Goal: Task Accomplishment & Management: Use online tool/utility

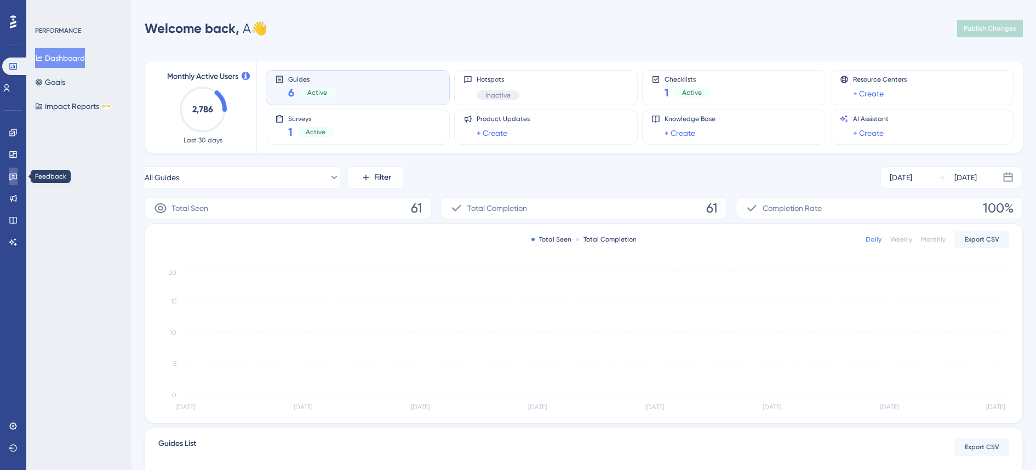
click at [15, 179] on icon at bounding box center [13, 176] width 9 height 9
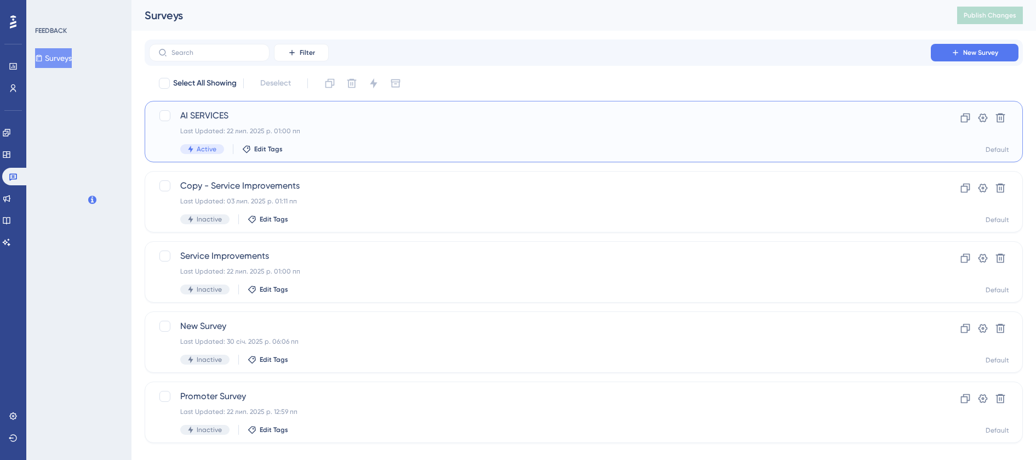
click at [372, 124] on div "AI SERVICES Last Updated: 22 лип. 2025 р. 01:00 пп Active Edit Tags" at bounding box center [539, 131] width 719 height 45
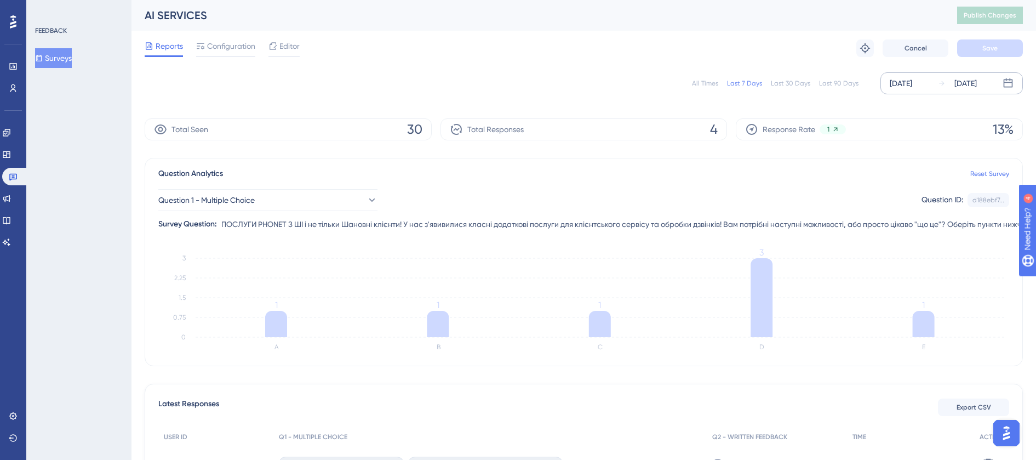
click at [923, 75] on div "[DATE] [DATE]" at bounding box center [952, 83] width 142 height 22
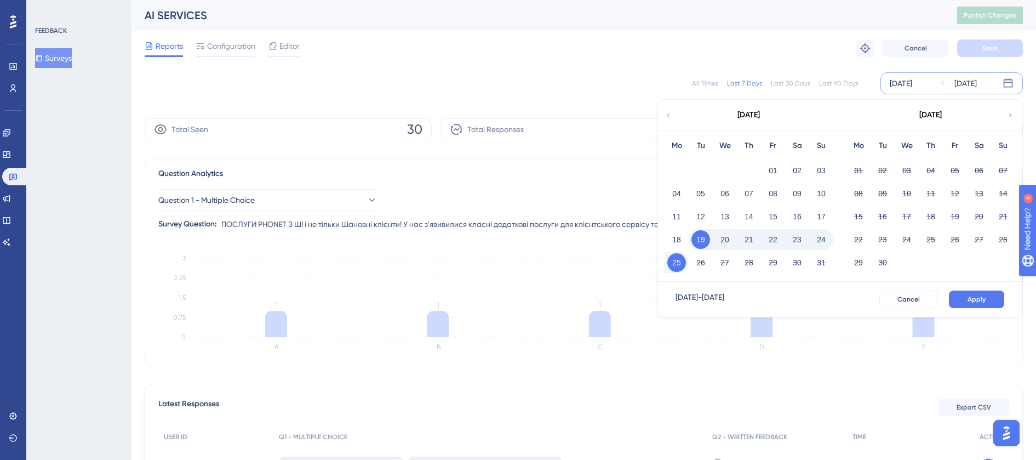
click at [773, 237] on button "22" at bounding box center [773, 239] width 19 height 19
click at [818, 239] on button "24" at bounding box center [821, 239] width 19 height 19
click at [987, 292] on button "Apply" at bounding box center [976, 299] width 55 height 18
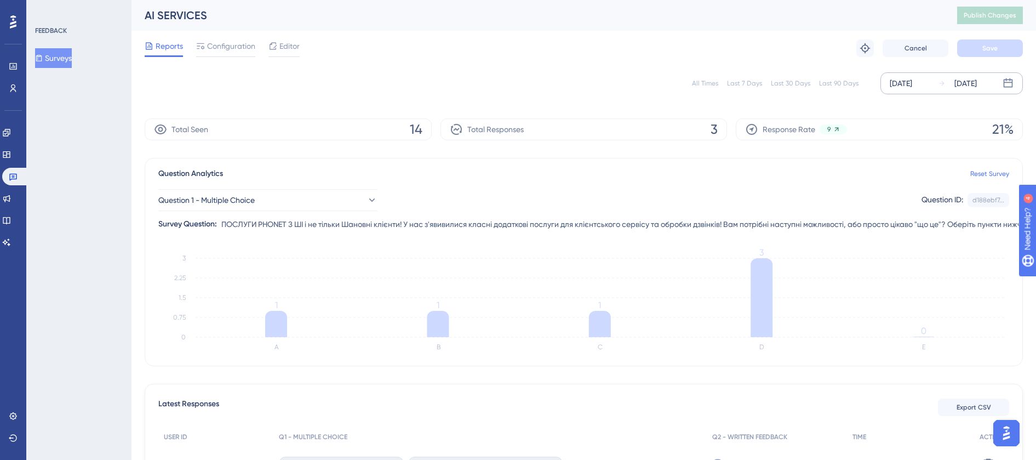
click at [912, 88] on div "[DATE]" at bounding box center [901, 83] width 22 height 13
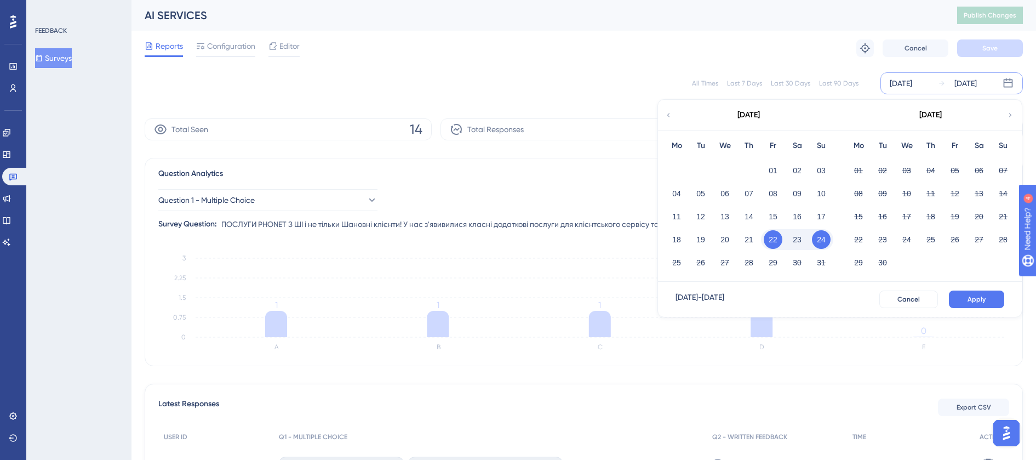
click at [773, 233] on button "22" at bounding box center [773, 239] width 19 height 19
click at [975, 299] on span "Apply" at bounding box center [977, 299] width 18 height 9
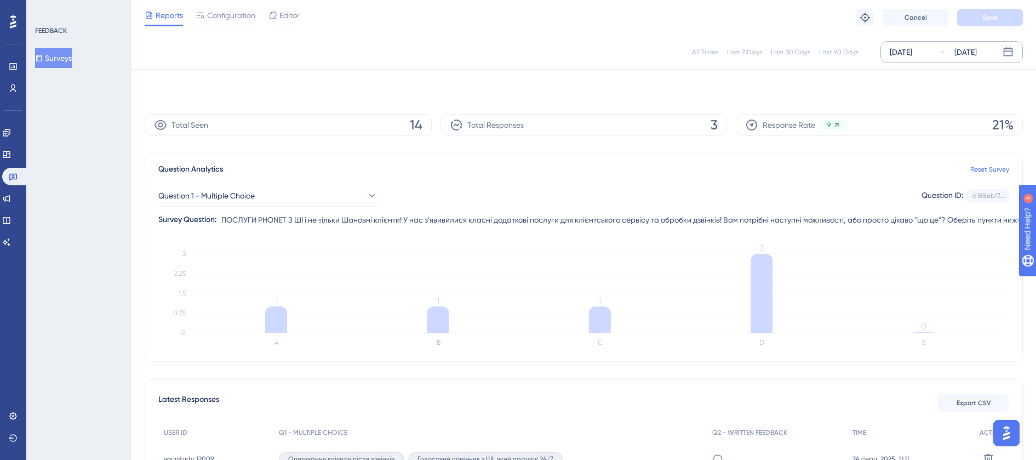
scroll to position [159, 0]
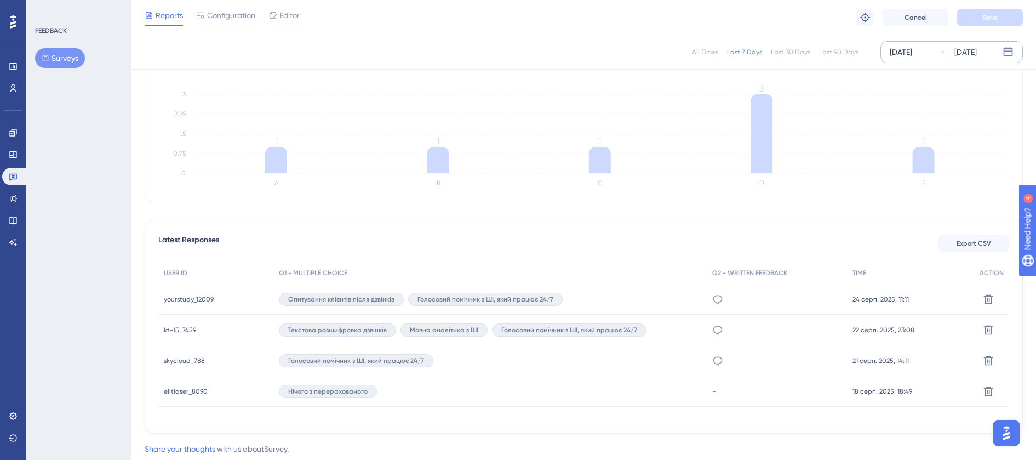
click at [912, 58] on div "[DATE]" at bounding box center [901, 51] width 22 height 13
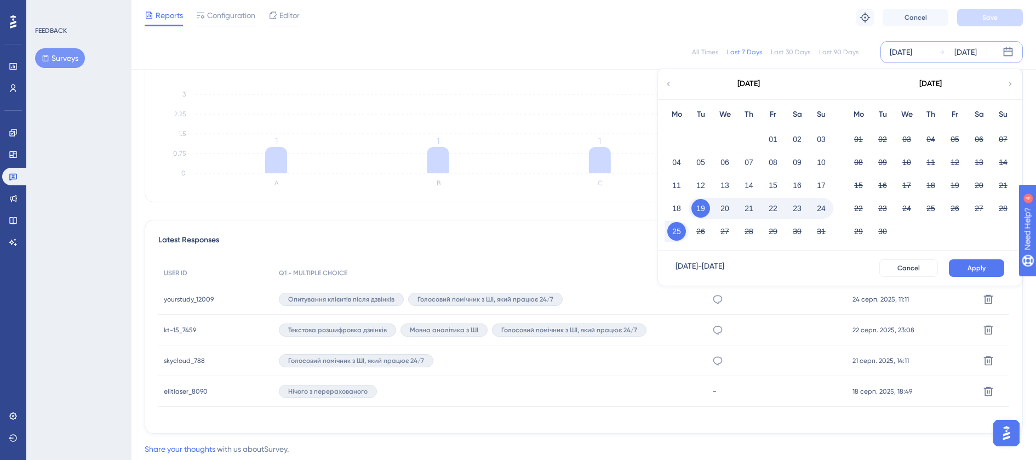
click at [778, 208] on button "22" at bounding box center [773, 208] width 19 height 19
click at [956, 265] on button "Apply" at bounding box center [976, 268] width 55 height 18
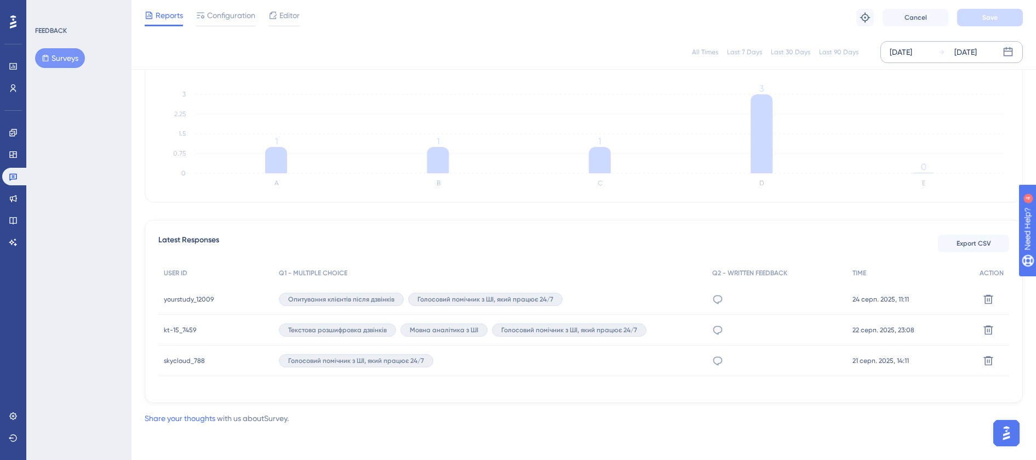
click at [912, 50] on div "[DATE]" at bounding box center [901, 51] width 22 height 13
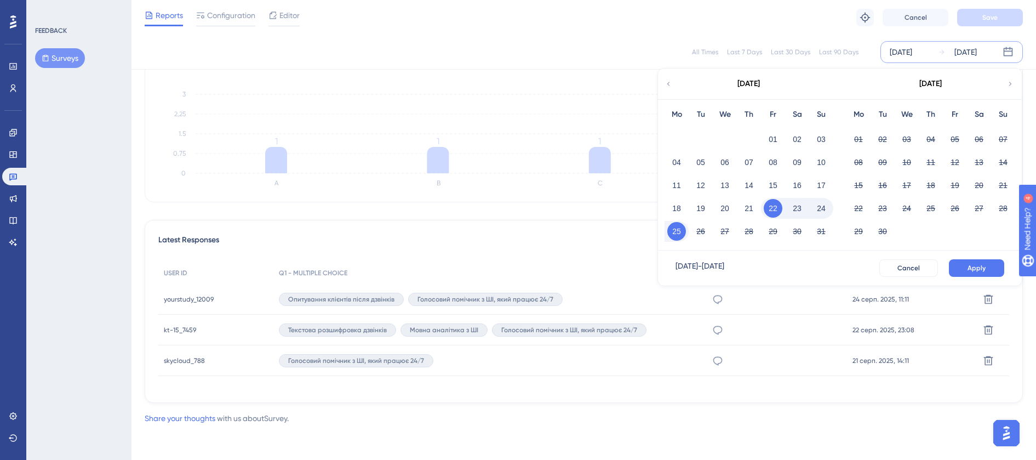
click at [777, 206] on button "22" at bounding box center [773, 208] width 19 height 19
click at [775, 204] on button "22" at bounding box center [773, 208] width 19 height 19
click at [979, 266] on span "Apply" at bounding box center [977, 268] width 18 height 9
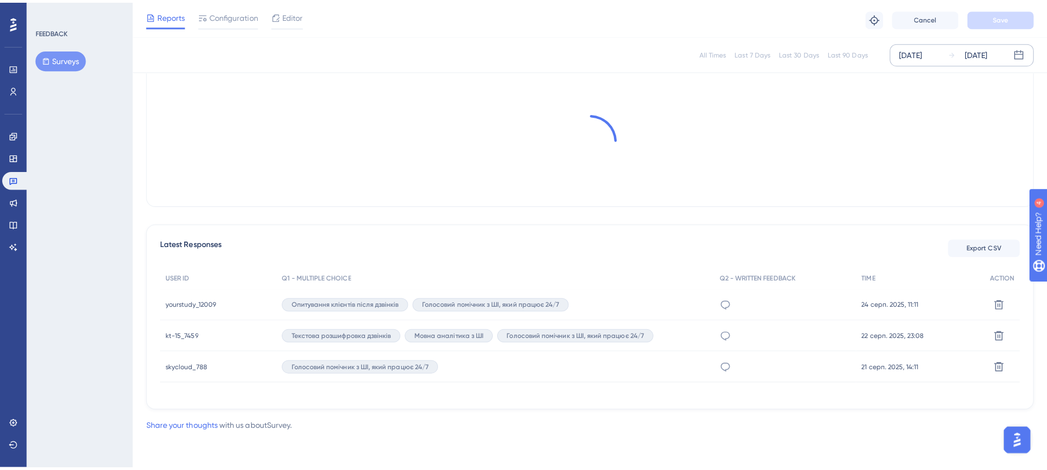
scroll to position [142, 0]
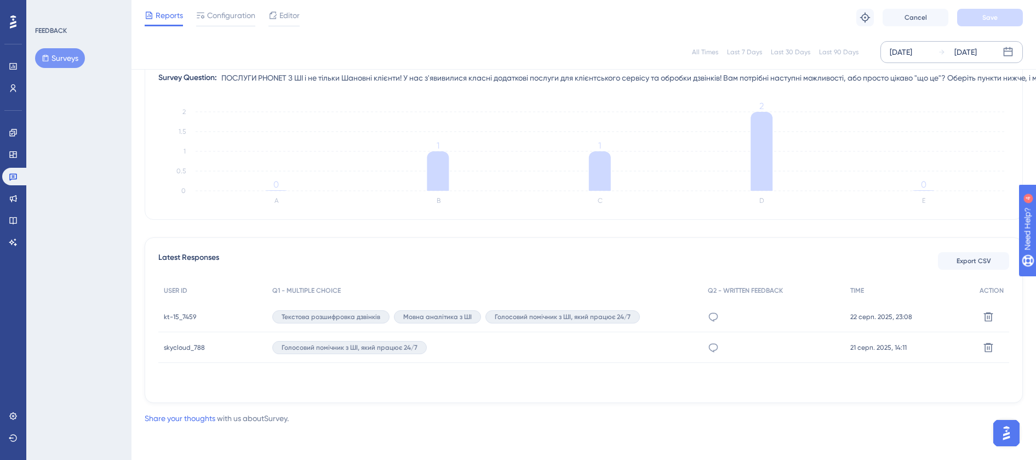
click at [912, 55] on div "[DATE]" at bounding box center [901, 51] width 22 height 13
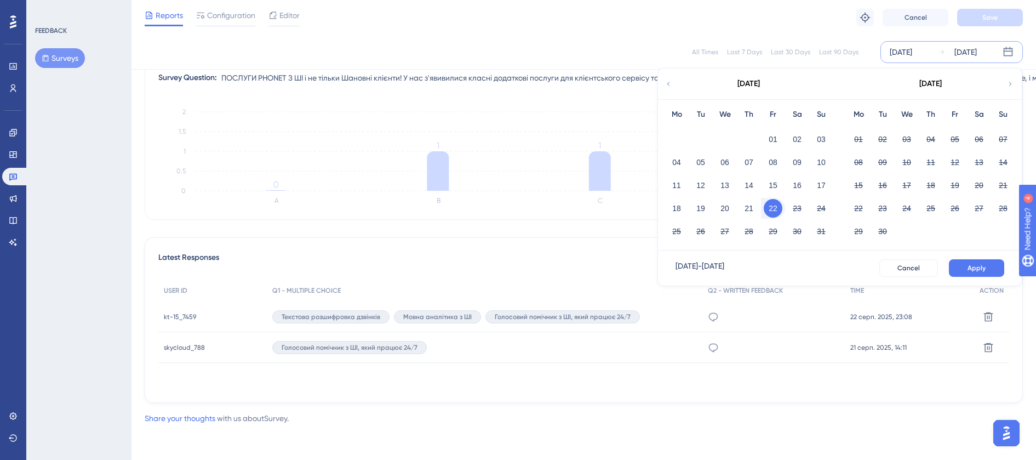
click at [770, 207] on button "22" at bounding box center [773, 208] width 19 height 19
click at [816, 209] on button "24" at bounding box center [821, 208] width 19 height 19
click at [978, 264] on span "Apply" at bounding box center [977, 268] width 18 height 9
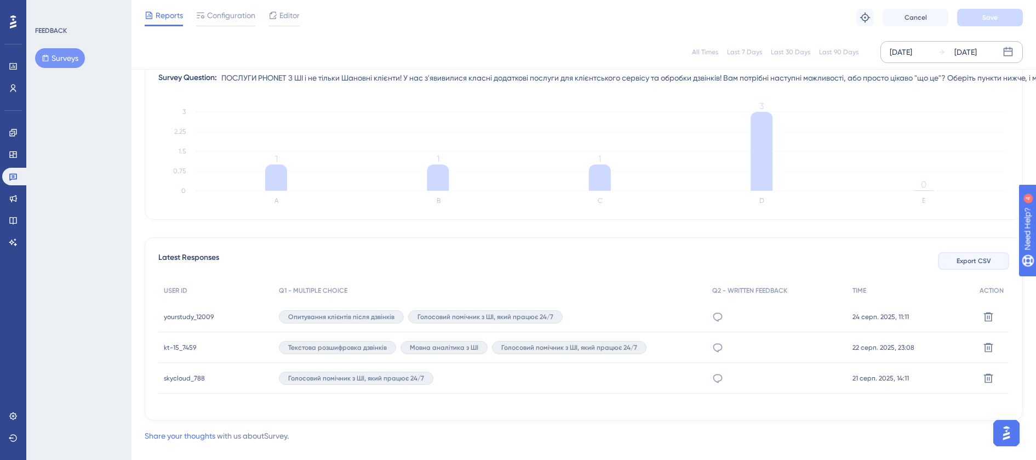
click at [972, 256] on span "Export CSV" at bounding box center [974, 260] width 35 height 9
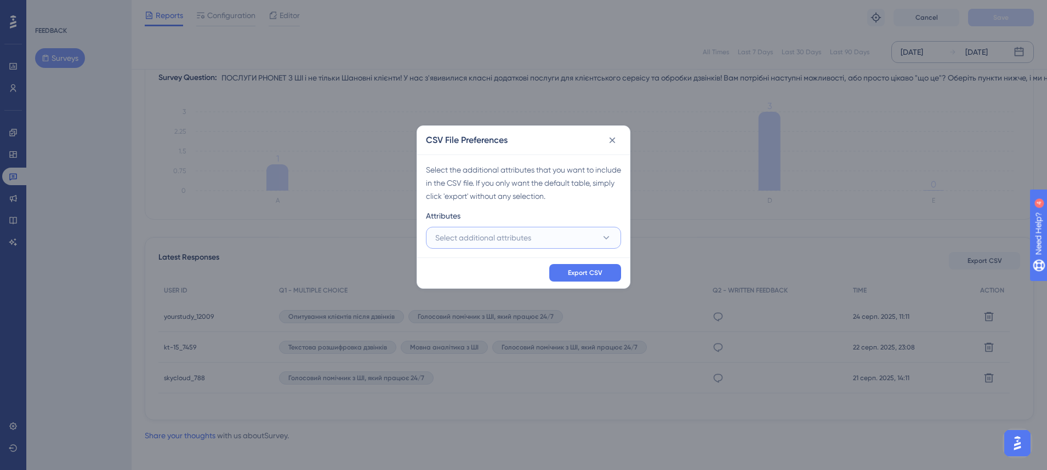
click at [521, 245] on button "Select additional attributes" at bounding box center [523, 238] width 195 height 22
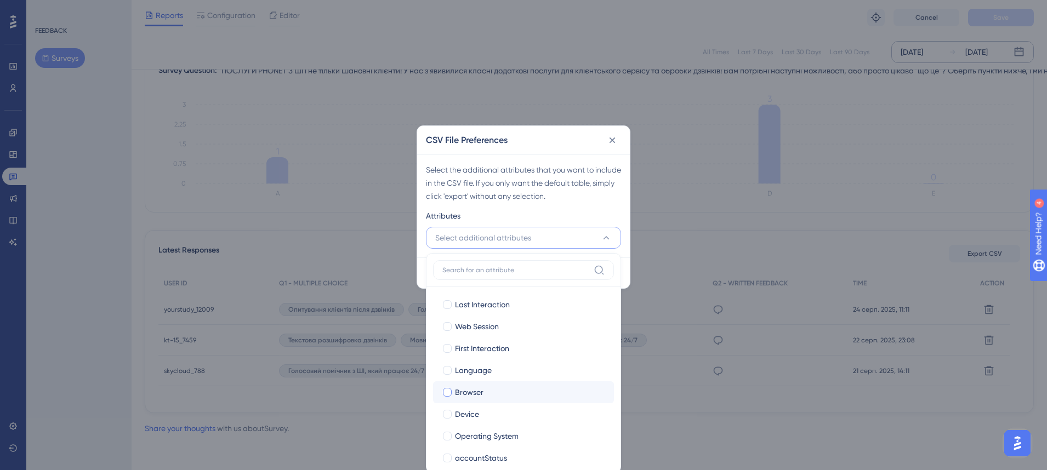
scroll to position [137, 0]
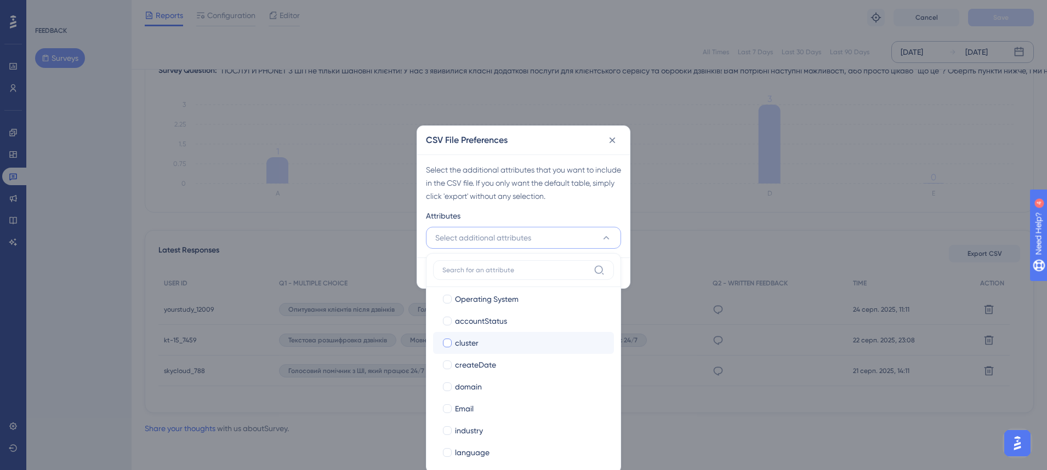
click at [447, 344] on div at bounding box center [447, 343] width 9 height 9
checkbox input "true"
click at [449, 386] on div at bounding box center [447, 386] width 9 height 9
checkbox input "true"
click at [448, 410] on div at bounding box center [447, 408] width 9 height 9
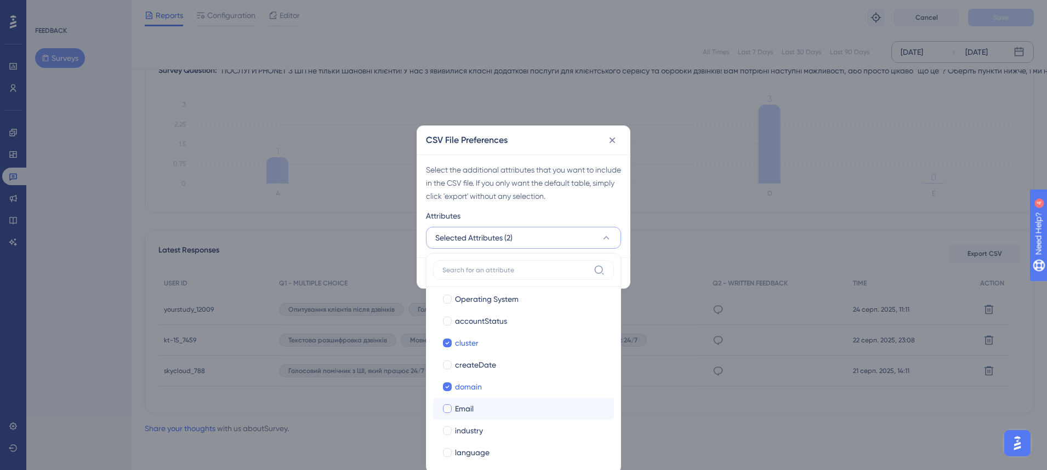
checkbox input "true"
click at [448, 430] on div at bounding box center [447, 430] width 9 height 9
checkbox input "true"
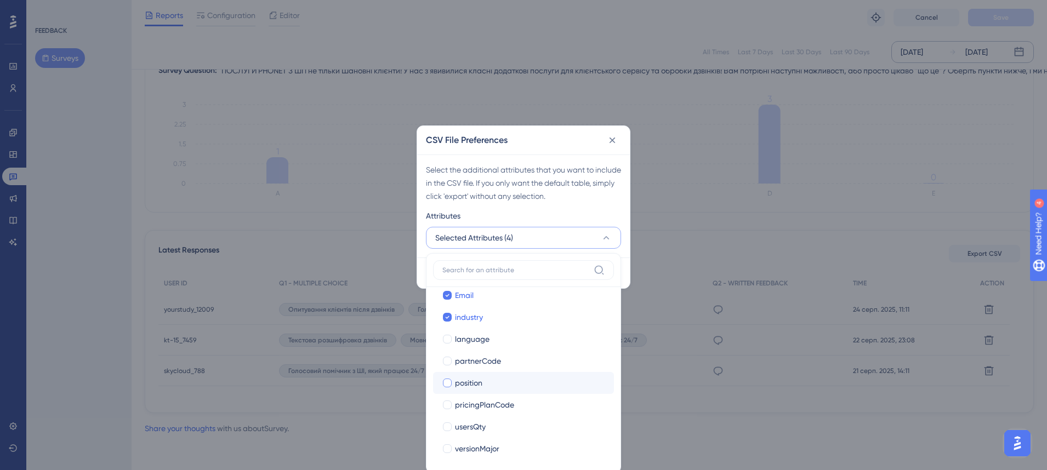
click at [447, 379] on div at bounding box center [447, 383] width 9 height 9
checkbox input "true"
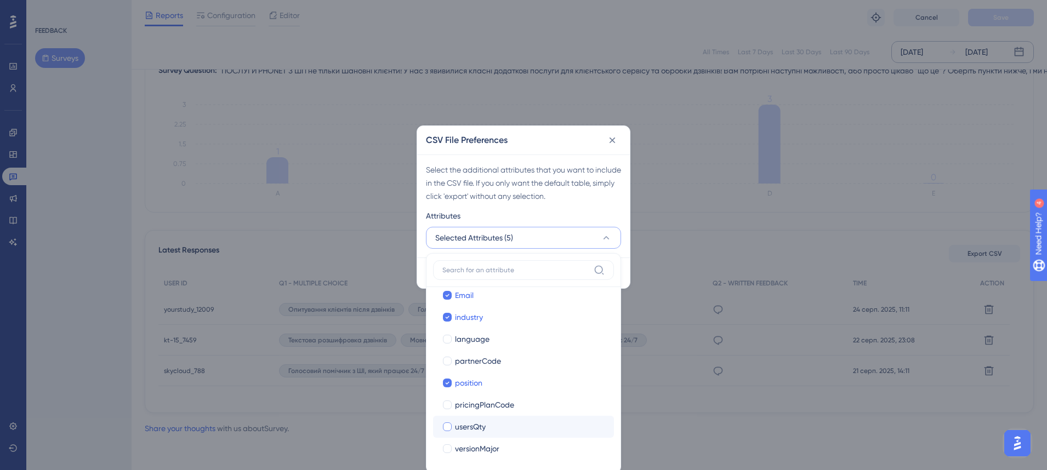
click at [444, 423] on div at bounding box center [447, 426] width 9 height 9
checkbox input "true"
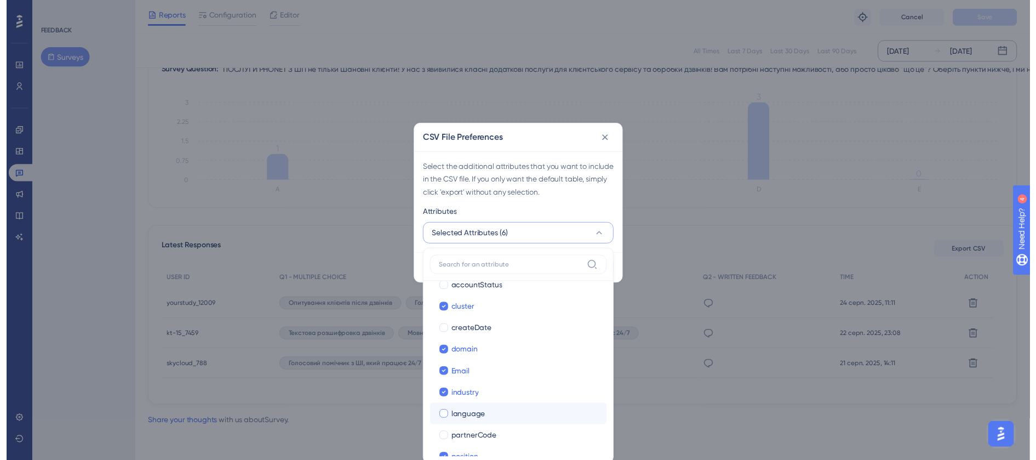
scroll to position [0, 0]
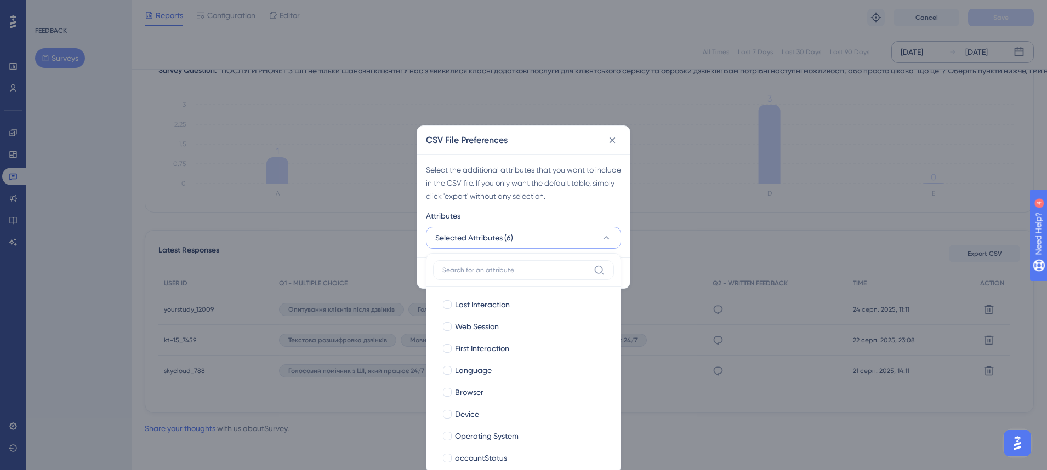
click at [596, 213] on div "Attributes" at bounding box center [523, 218] width 195 height 18
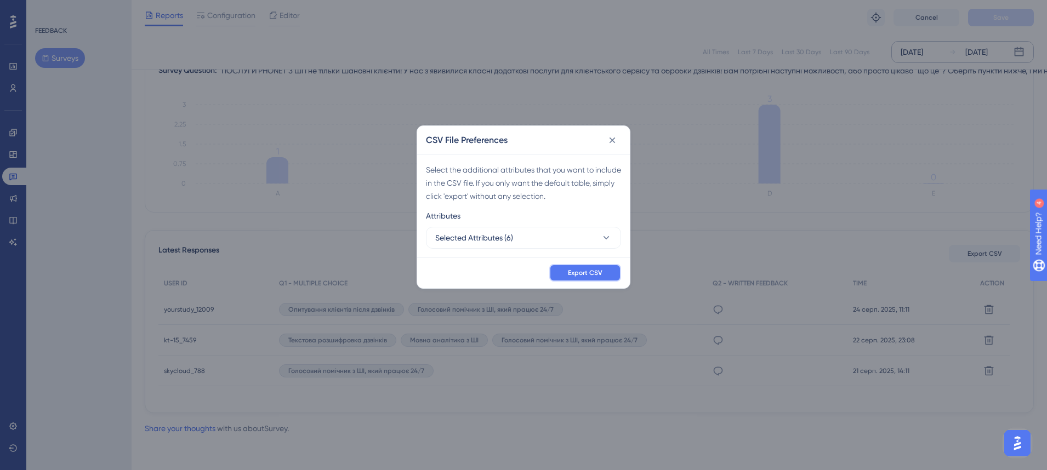
click at [561, 272] on button "Export CSV" at bounding box center [585, 273] width 72 height 18
